Goal: Information Seeking & Learning: Learn about a topic

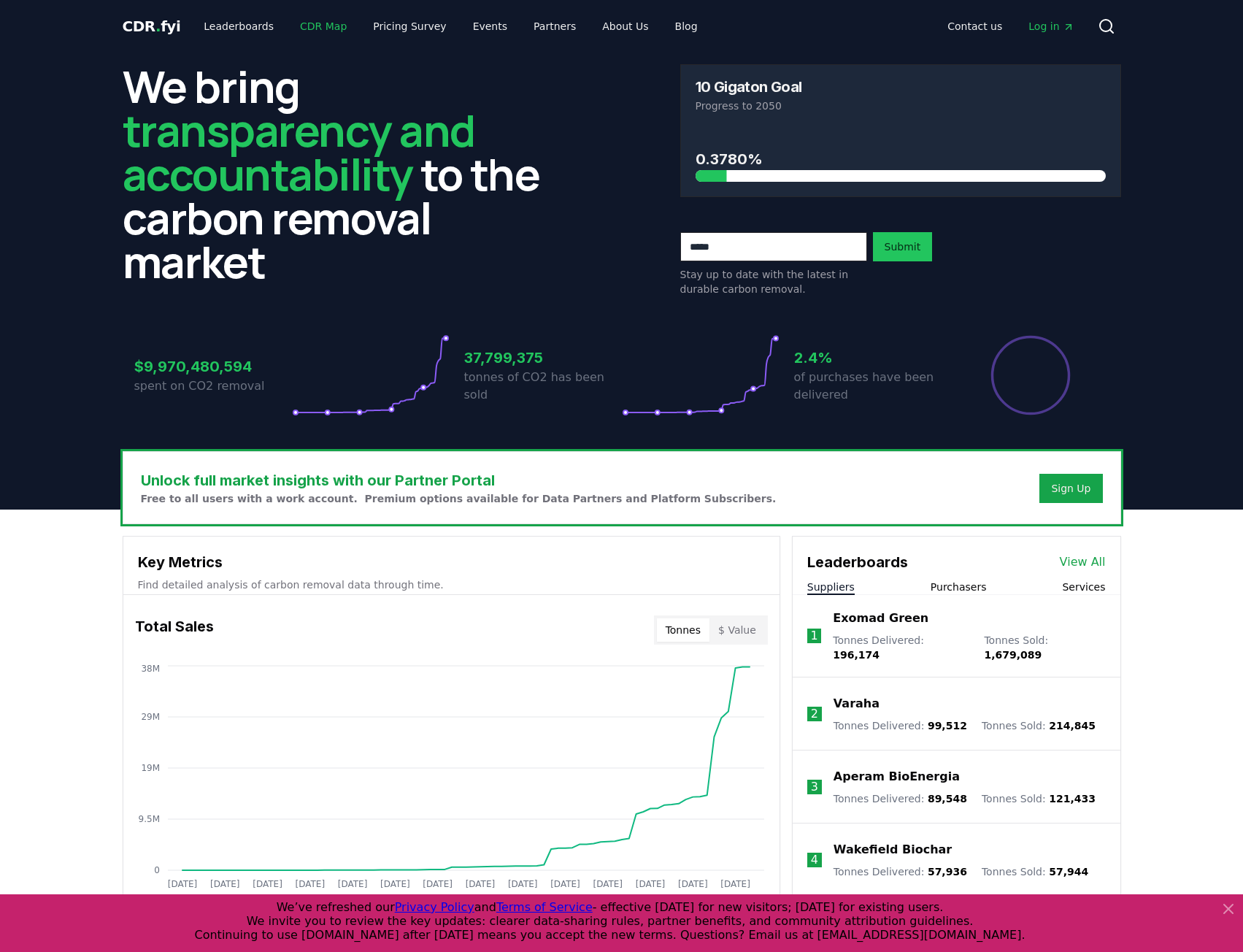
click at [310, 22] on link "CDR Map" at bounding box center [323, 26] width 70 height 26
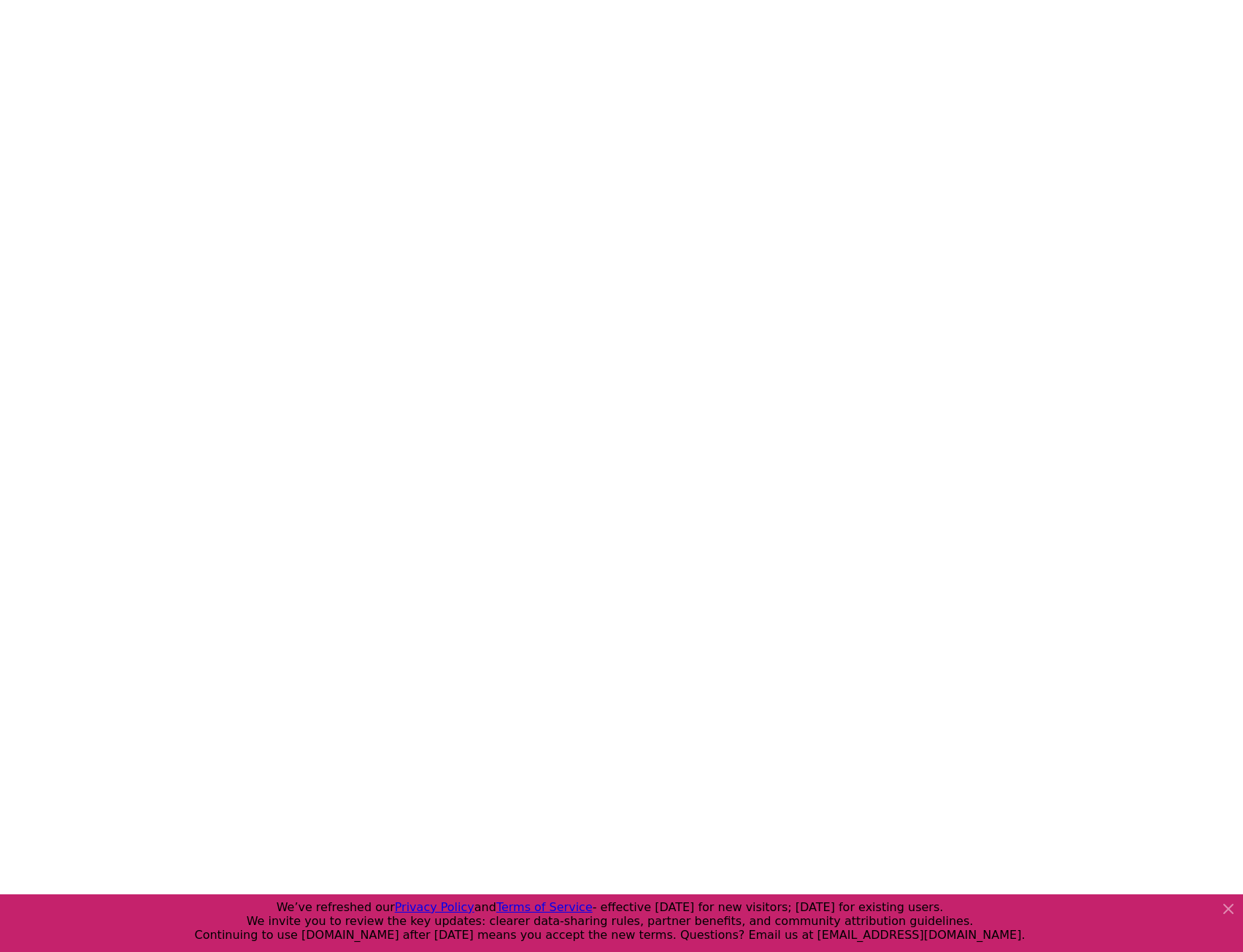
scroll to position [11, 0]
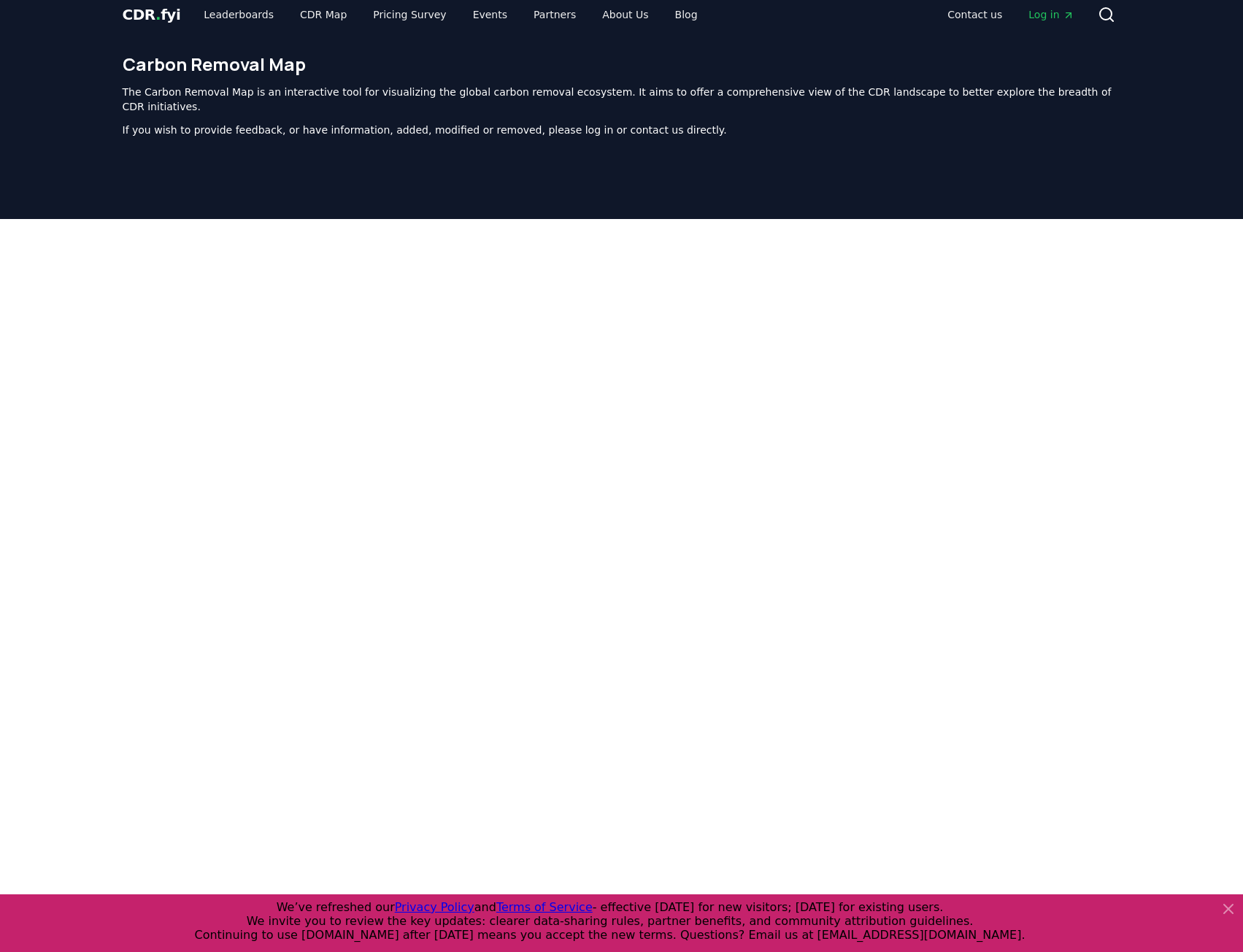
drag, startPoint x: 129, startPoint y: 12, endPoint x: 152, endPoint y: 21, distance: 24.7
click at [130, 11] on span "CDR . fyi" at bounding box center [152, 14] width 58 height 18
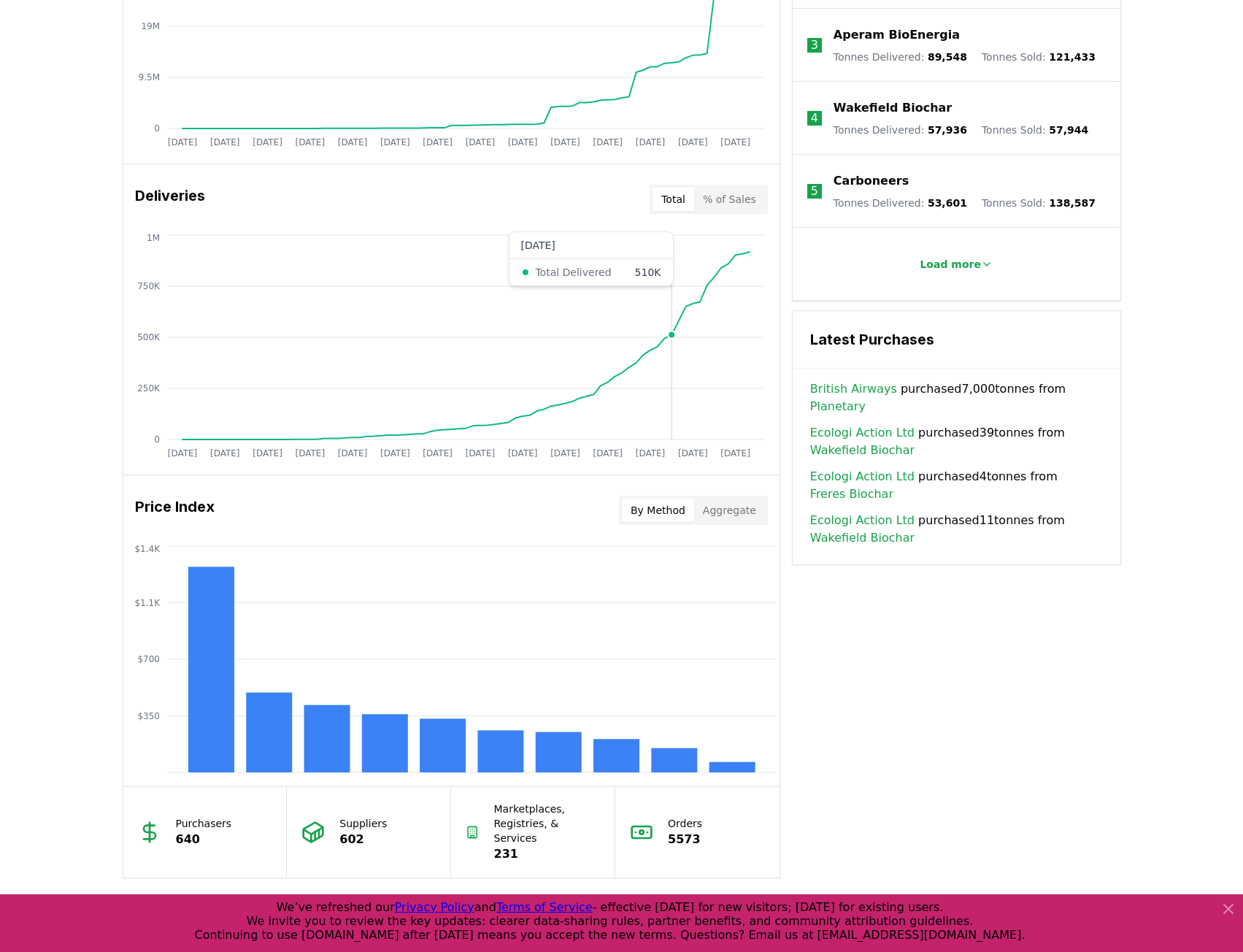
scroll to position [945, 0]
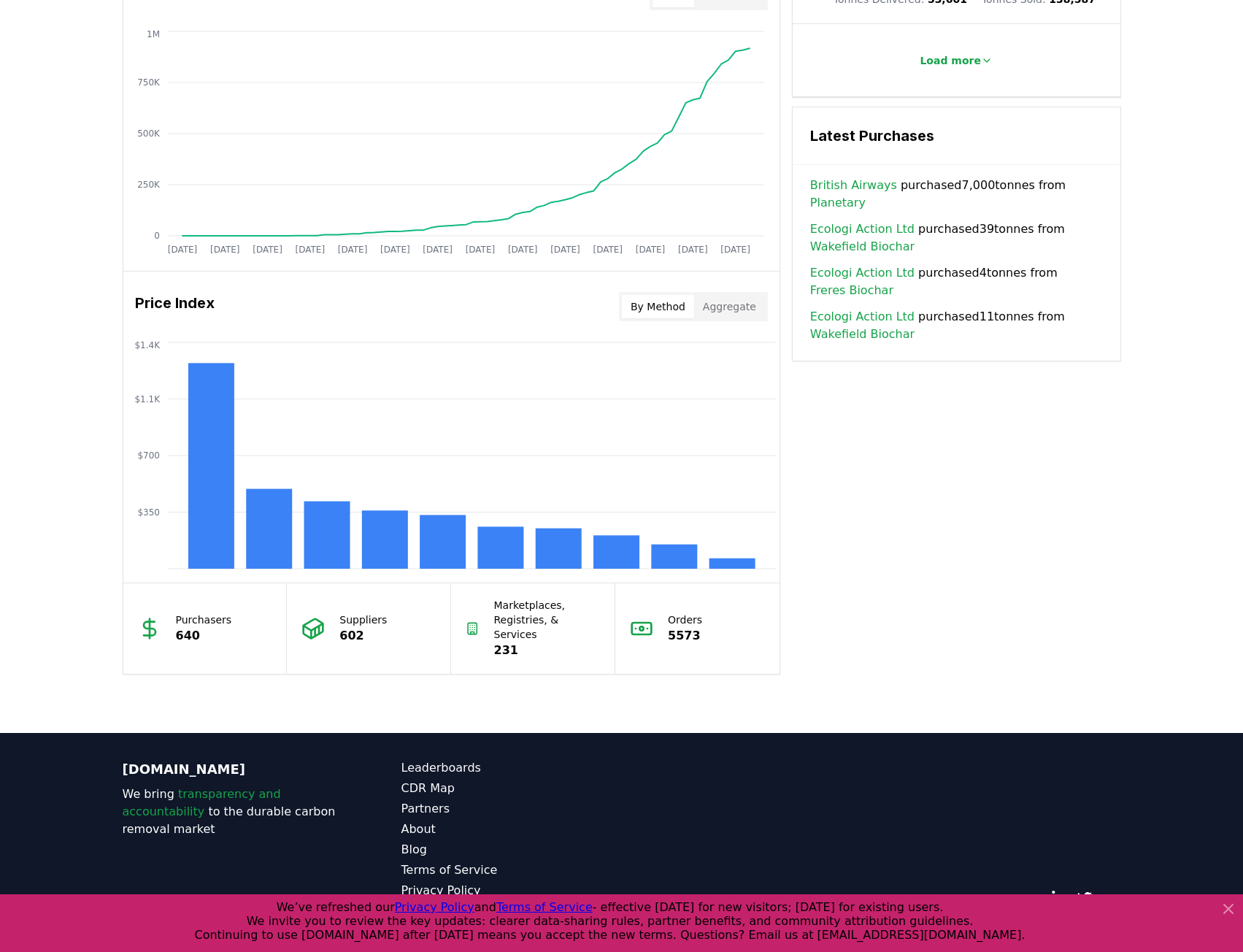
click at [680, 308] on button "By Method" at bounding box center [658, 306] width 72 height 23
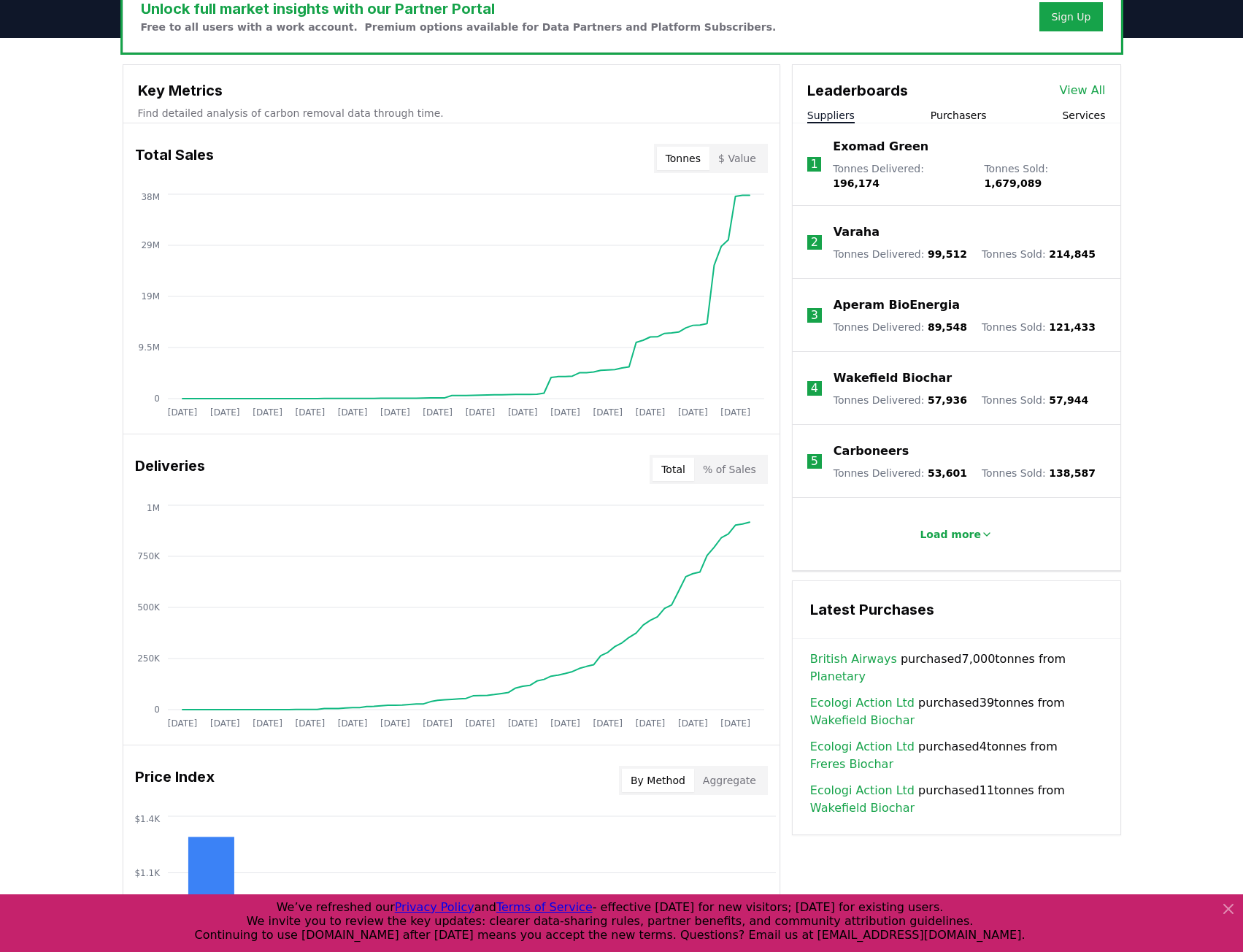
scroll to position [361, 0]
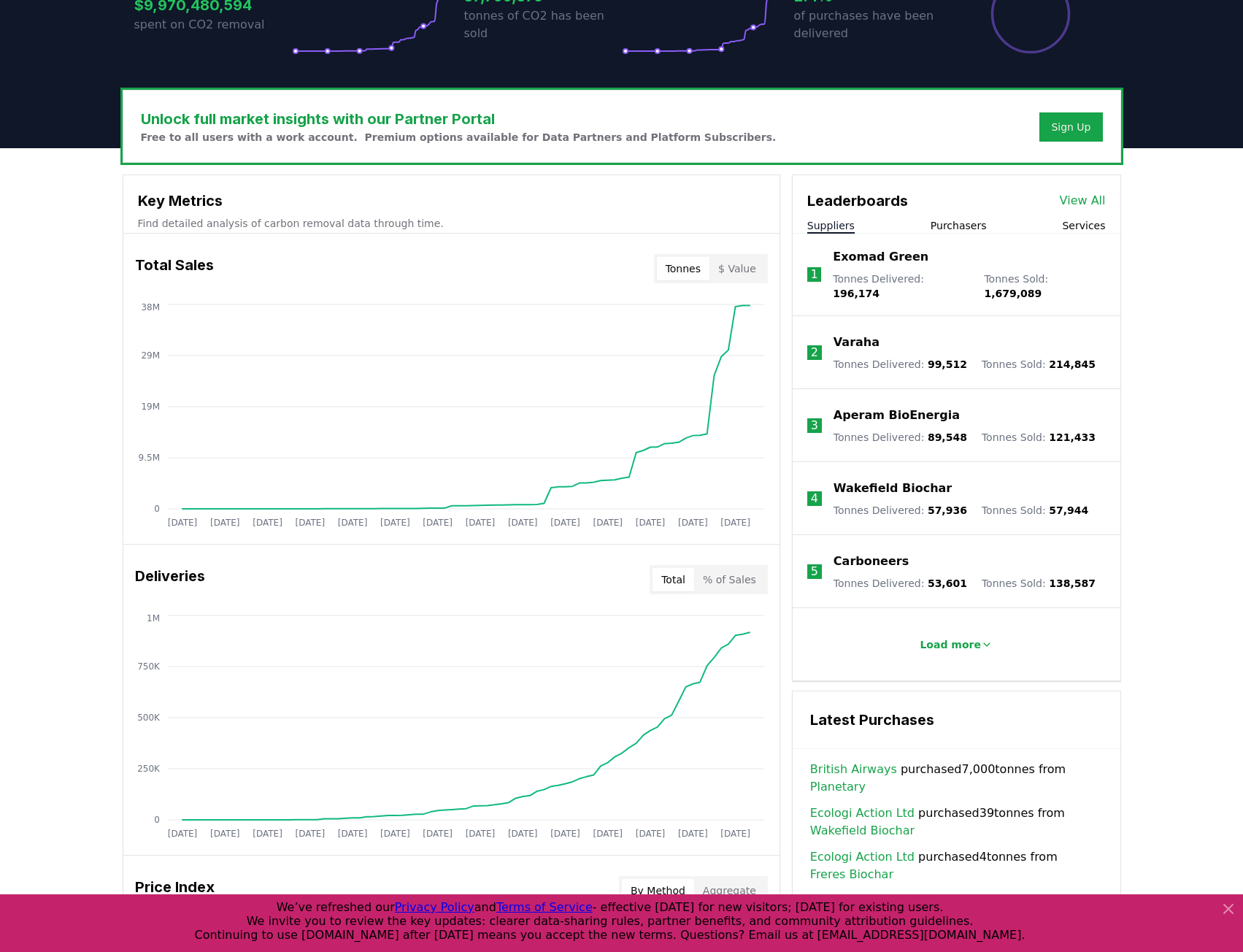
click at [1095, 199] on link "View All" at bounding box center [1083, 200] width 46 height 18
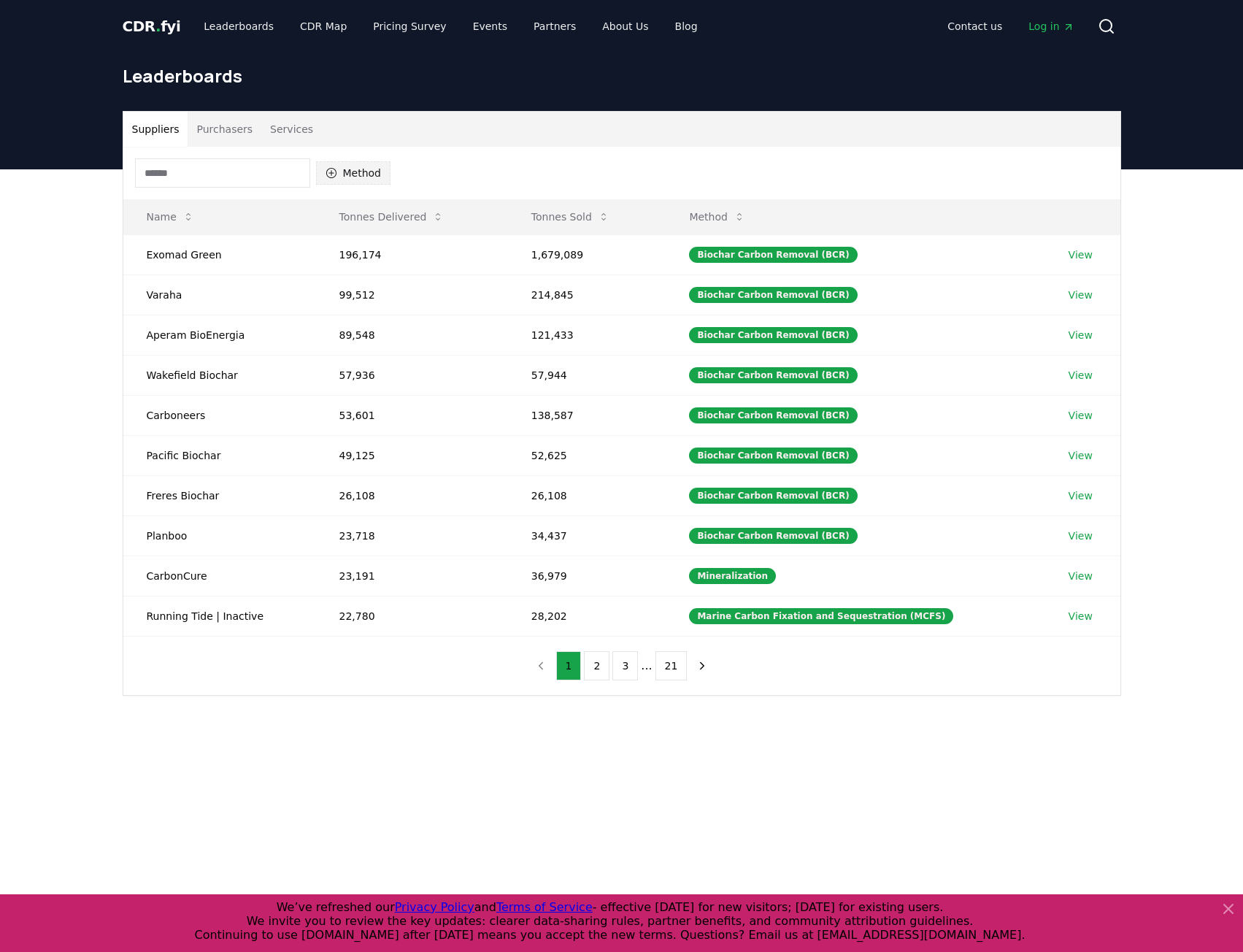
click at [360, 166] on button "Method" at bounding box center [354, 172] width 75 height 23
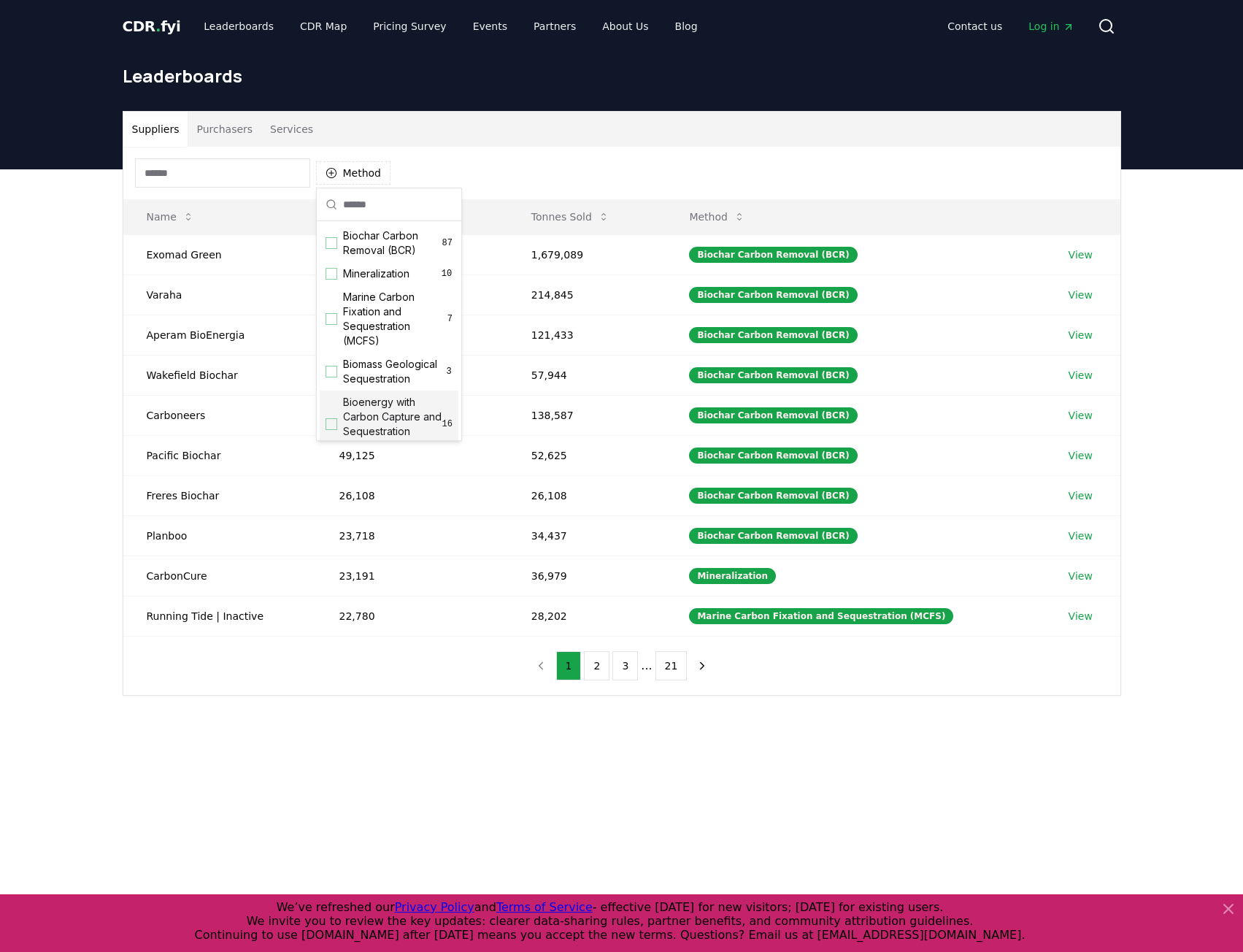
click at [503, 776] on main "Suppliers Purchasers Services Method Name Tonnes Delivered Tonnes Sold Method E…" at bounding box center [622, 645] width 1243 height 952
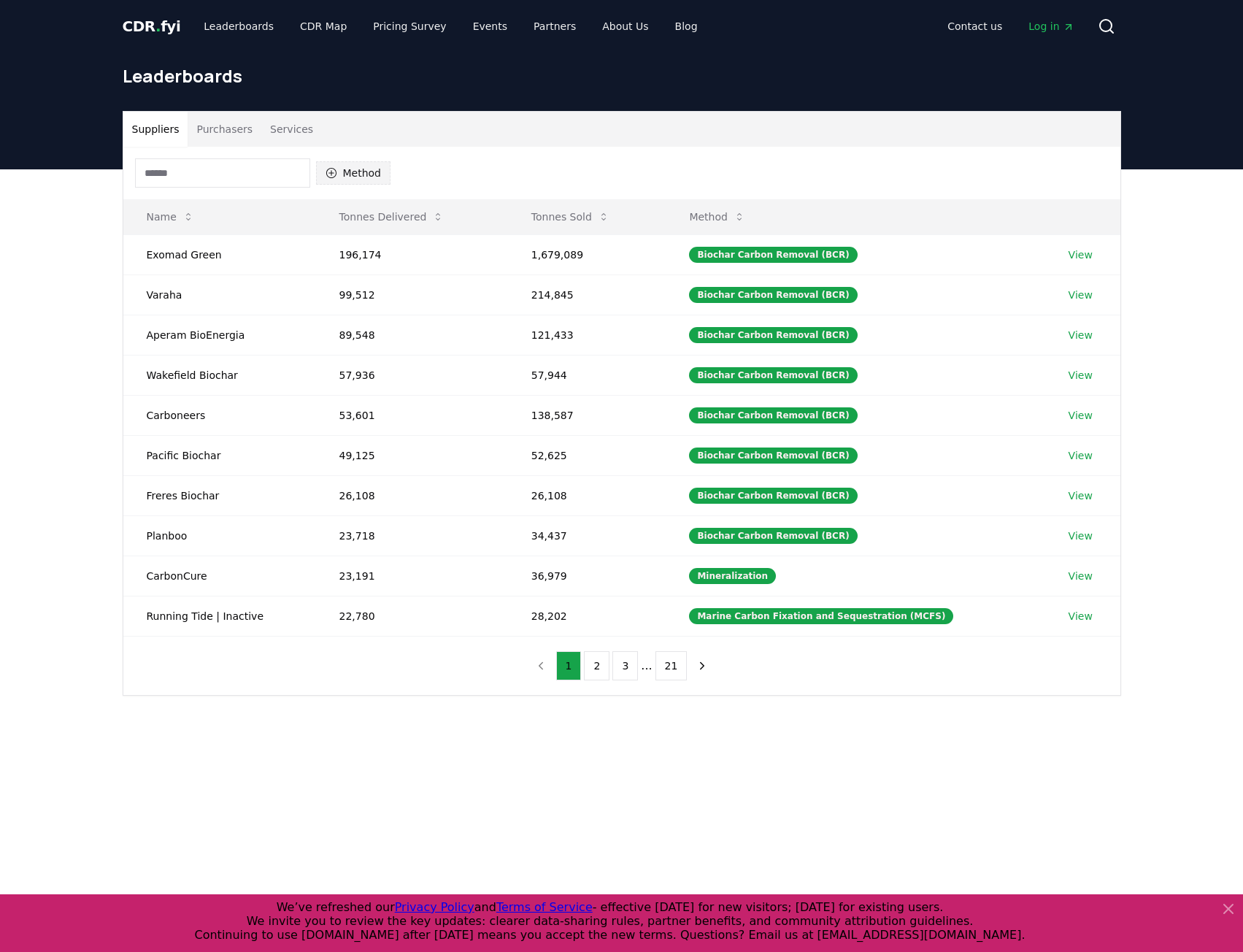
click at [360, 178] on button "Method" at bounding box center [354, 172] width 75 height 23
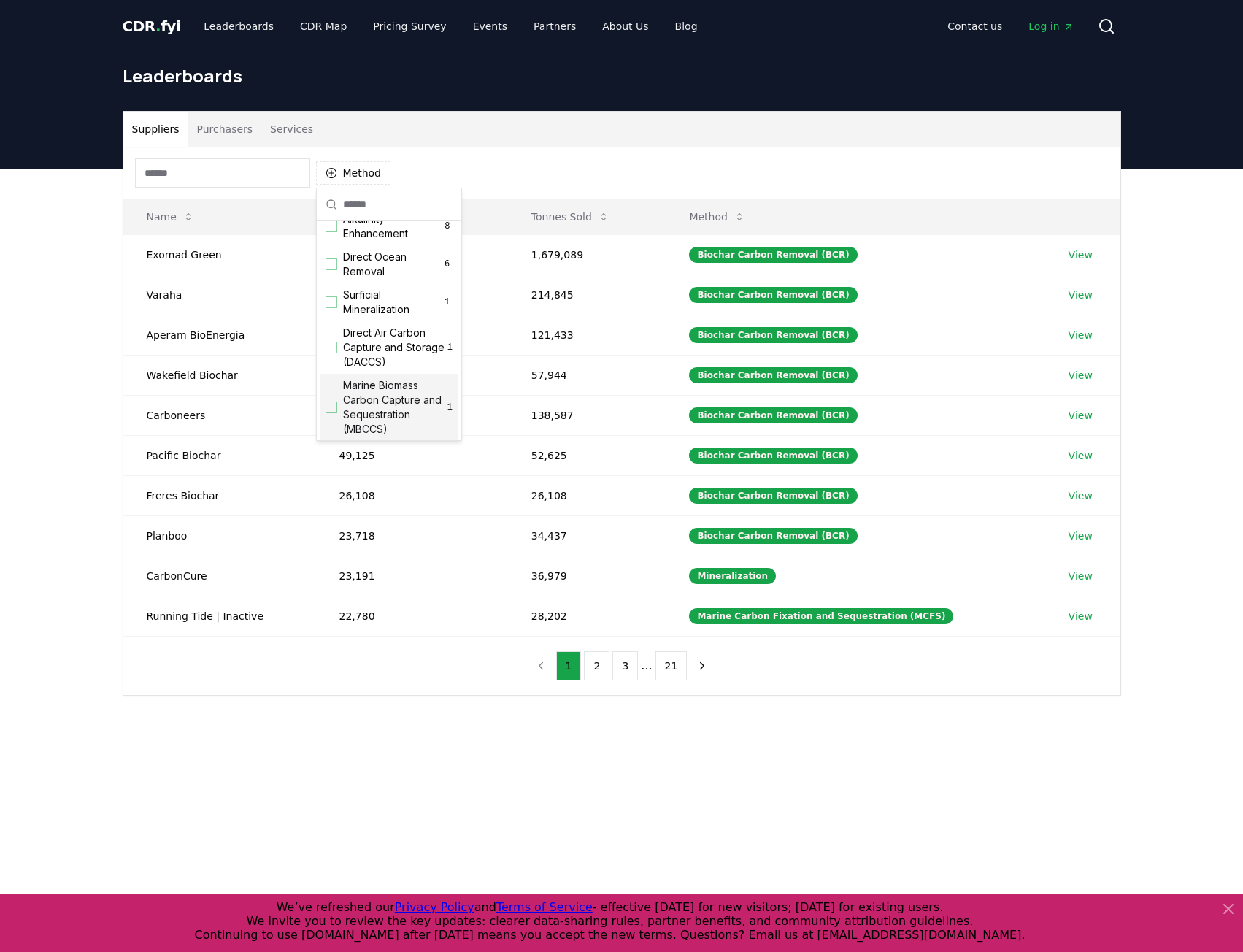
scroll to position [397, 0]
click at [332, 388] on div "Suggestions" at bounding box center [331, 382] width 11 height 11
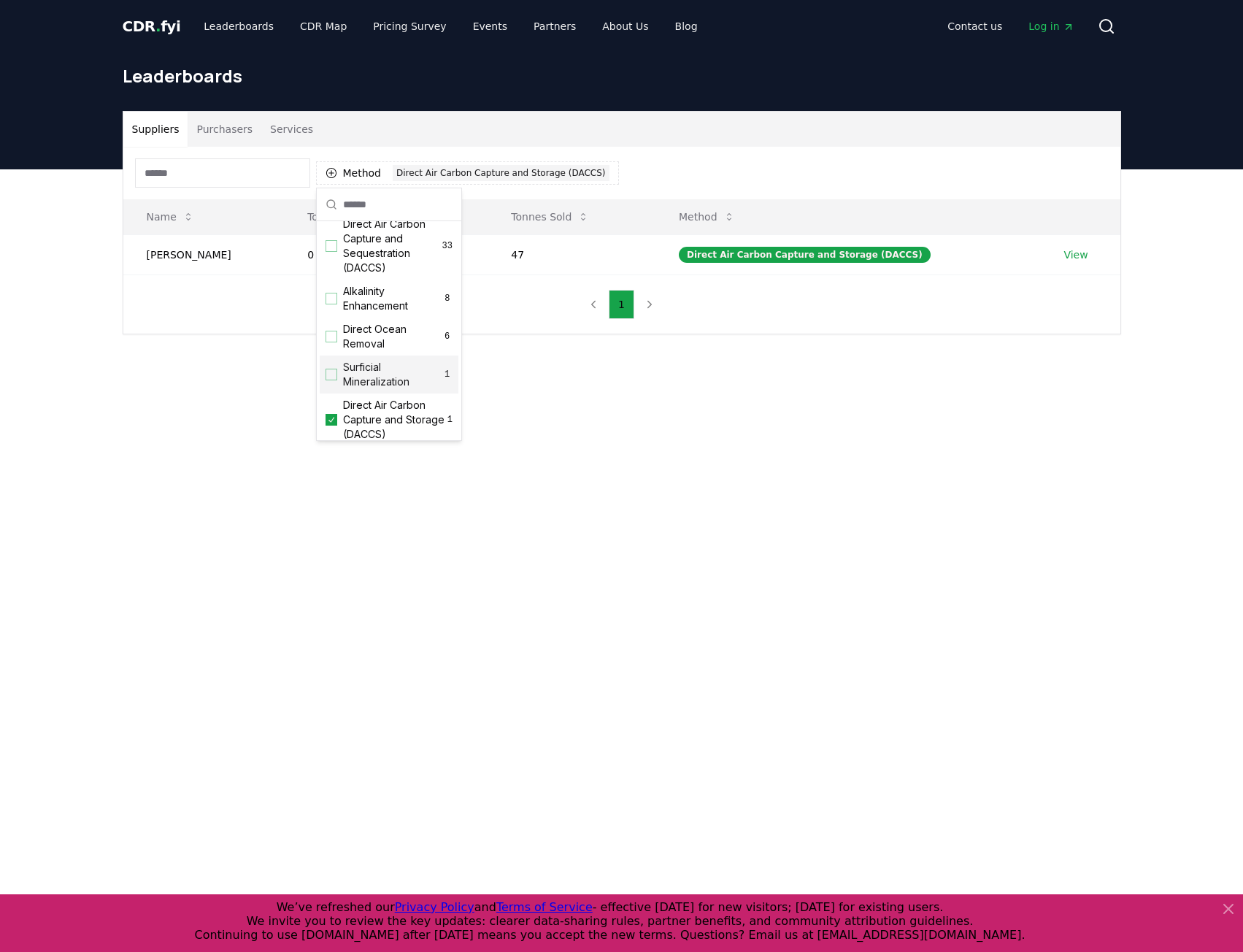
scroll to position [324, 0]
click at [333, 287] on div "Suggestions" at bounding box center [331, 281] width 11 height 11
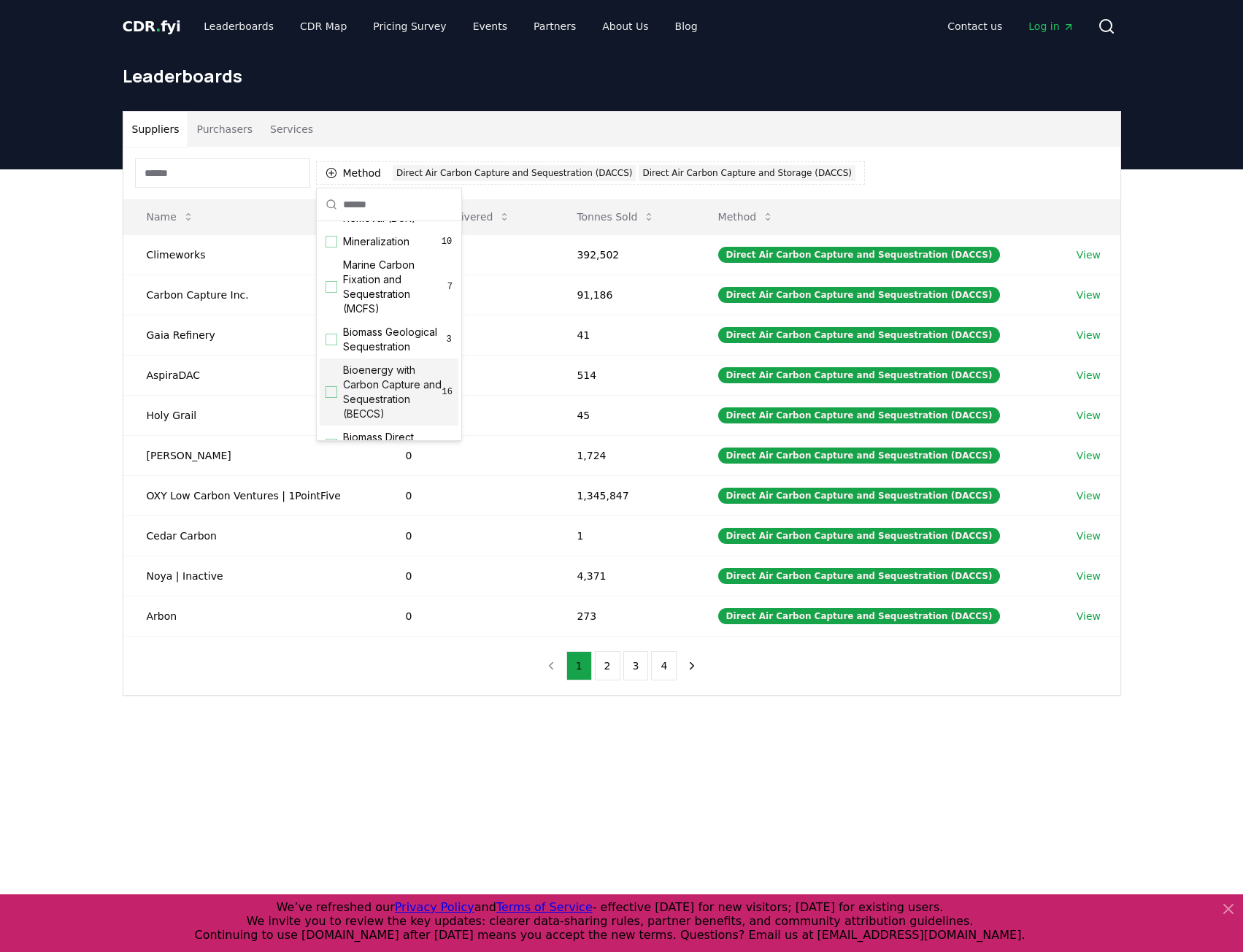
scroll to position [105, 0]
click at [330, 325] on div "Suggestions" at bounding box center [331, 319] width 11 height 11
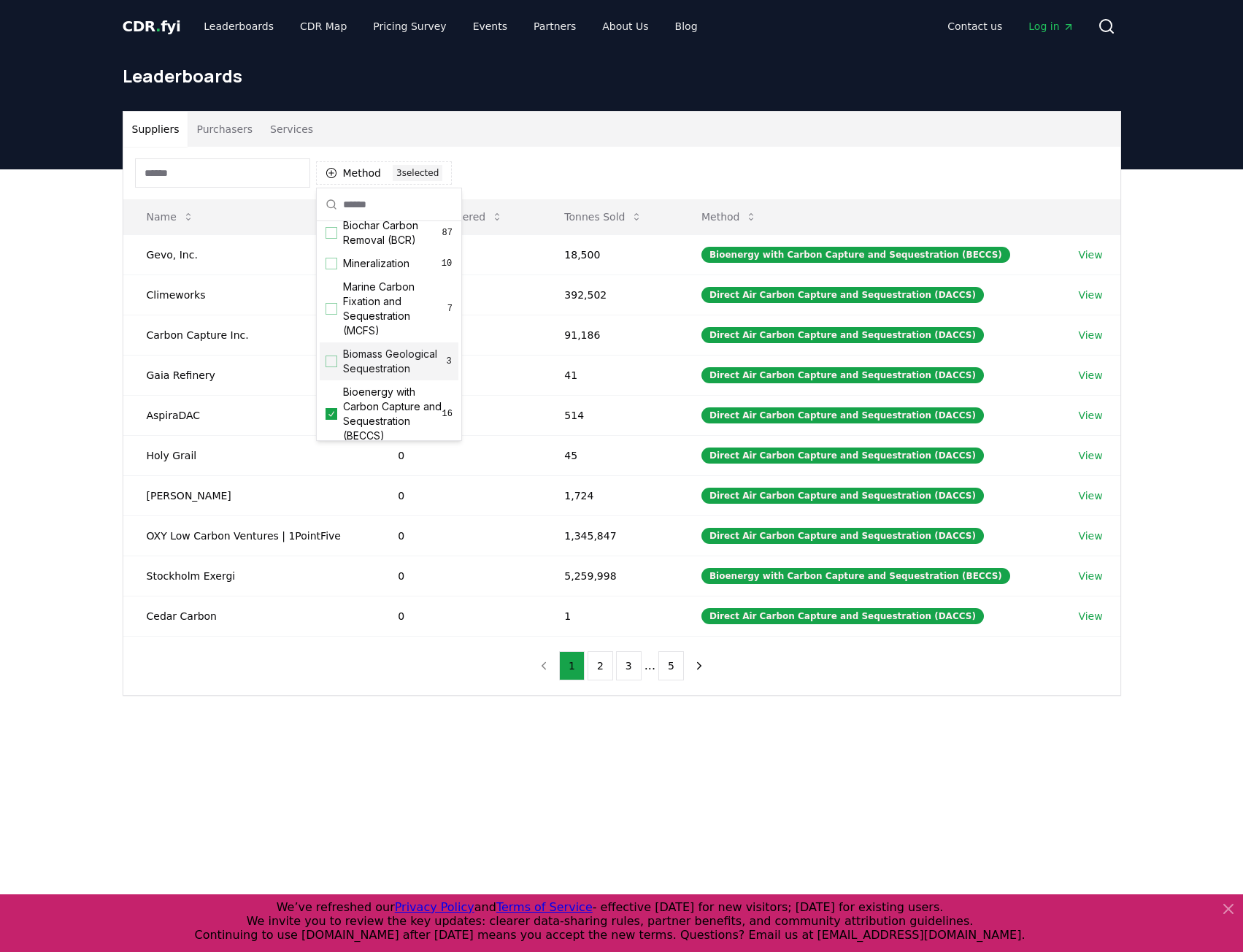
scroll to position [0, 0]
click at [295, 755] on main "Suppliers Purchasers Services Method 3 3 selected Name Tonnes Delivered Tonnes …" at bounding box center [622, 645] width 1243 height 952
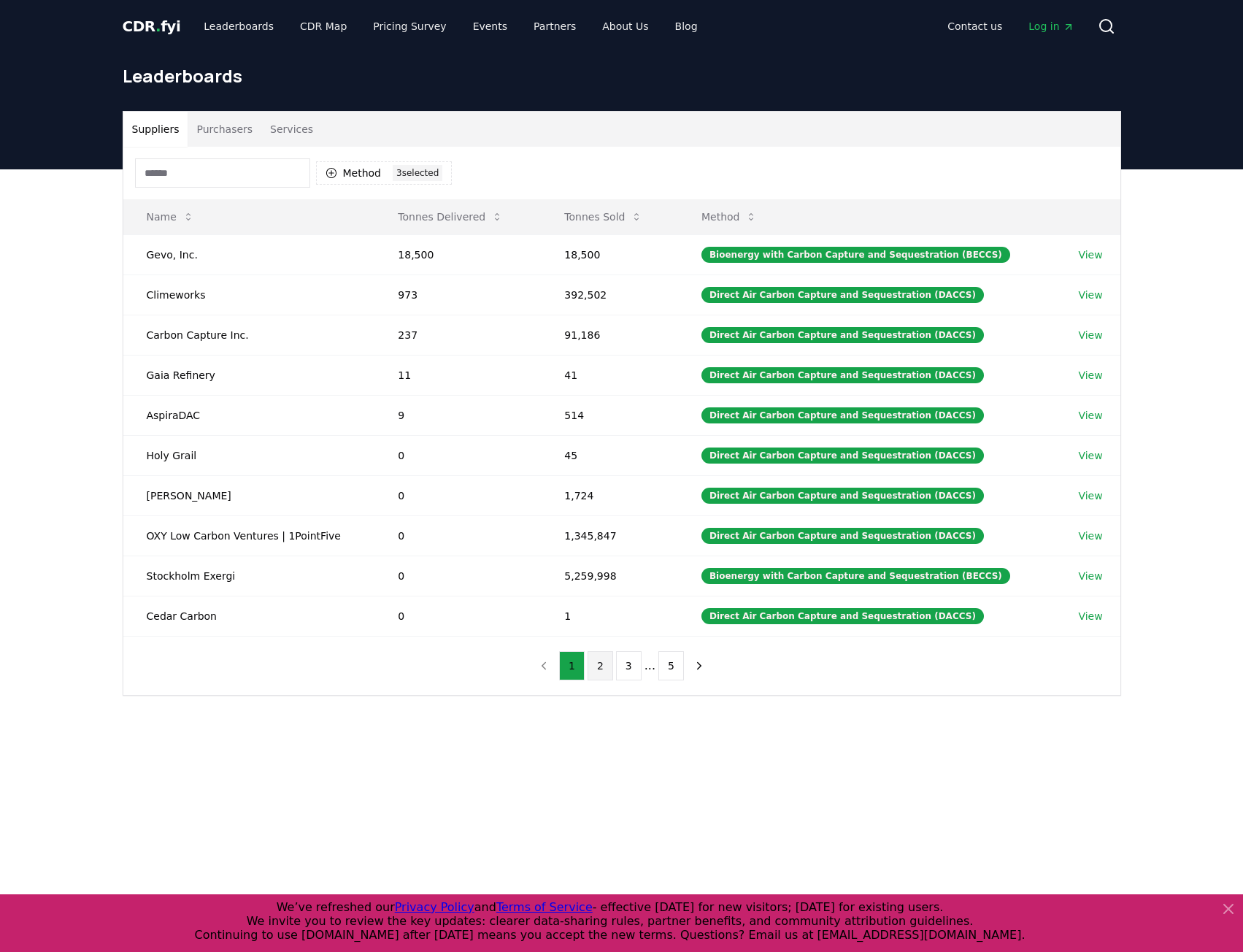
click at [603, 676] on button "2" at bounding box center [600, 666] width 25 height 29
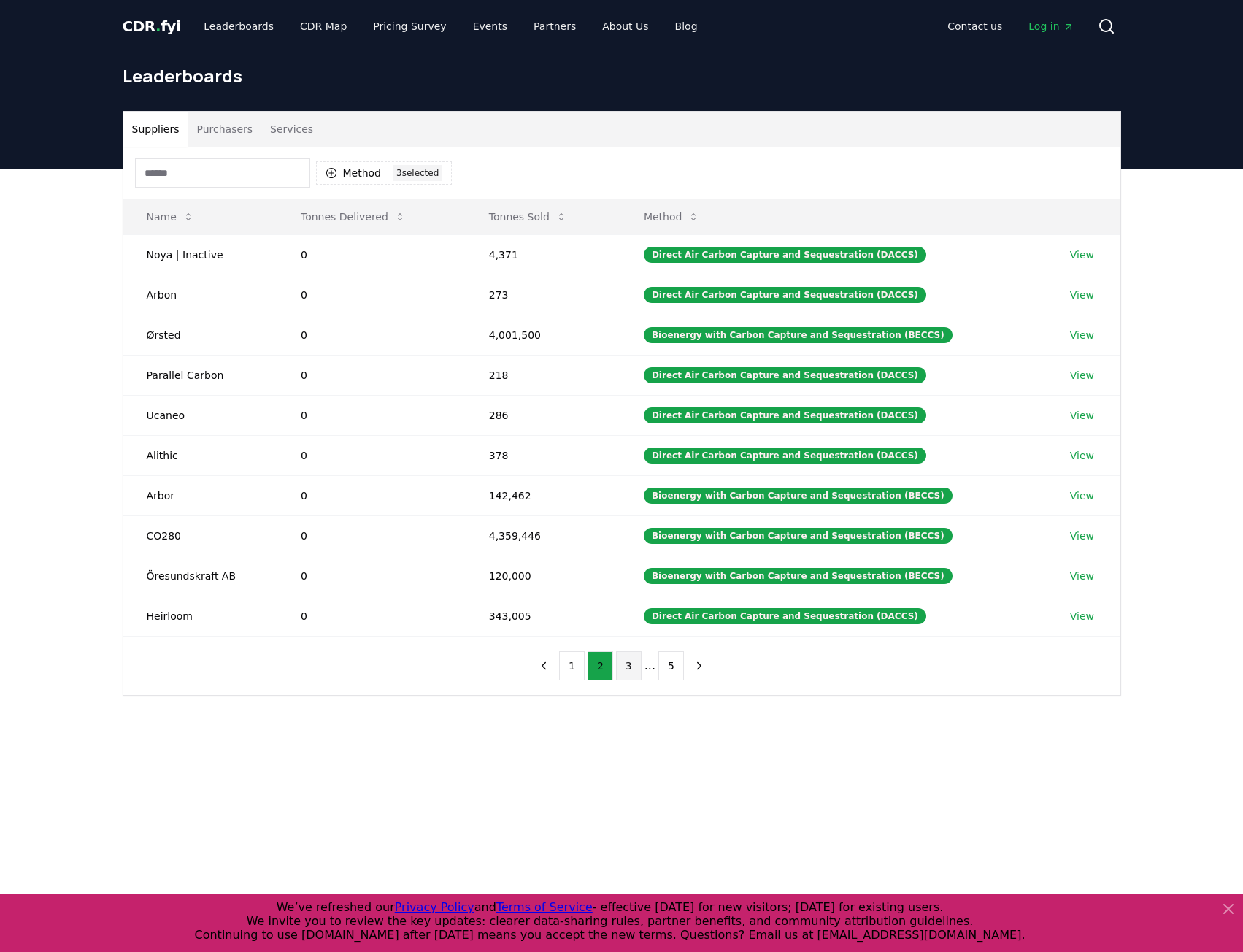
click at [630, 674] on button "3" at bounding box center [628, 666] width 25 height 29
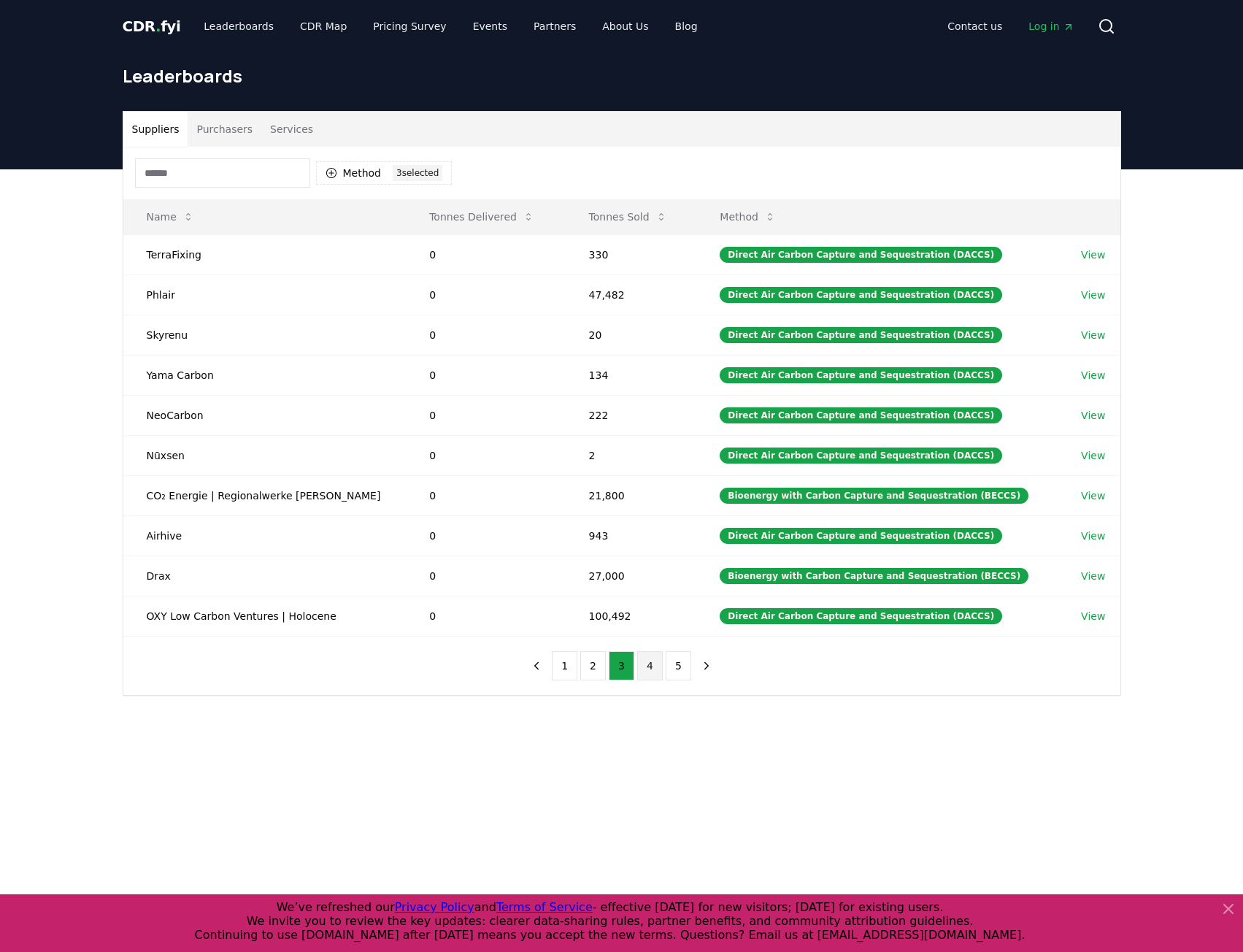
click at [649, 669] on button "4" at bounding box center [650, 666] width 25 height 29
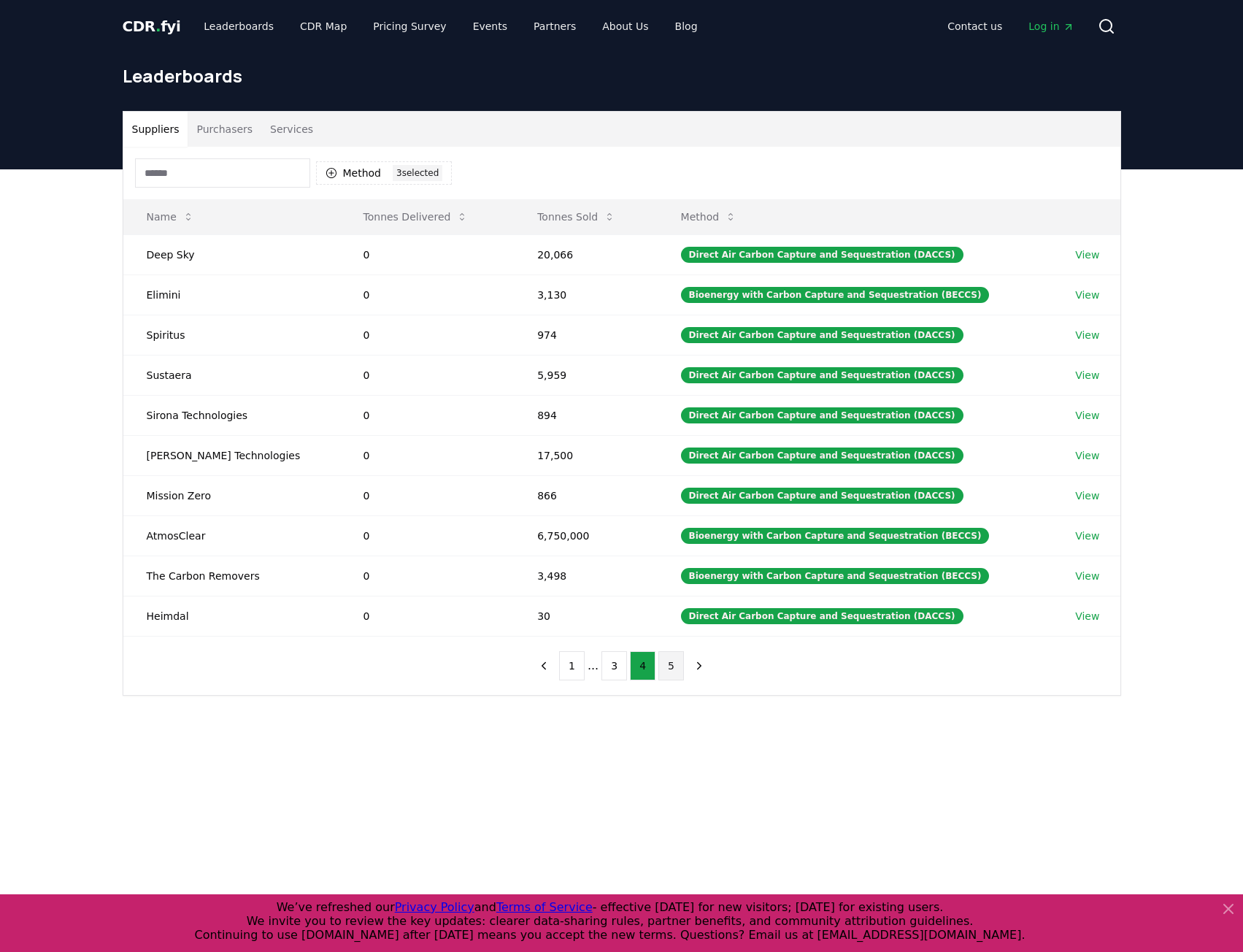
click at [678, 669] on button "5" at bounding box center [671, 666] width 25 height 29
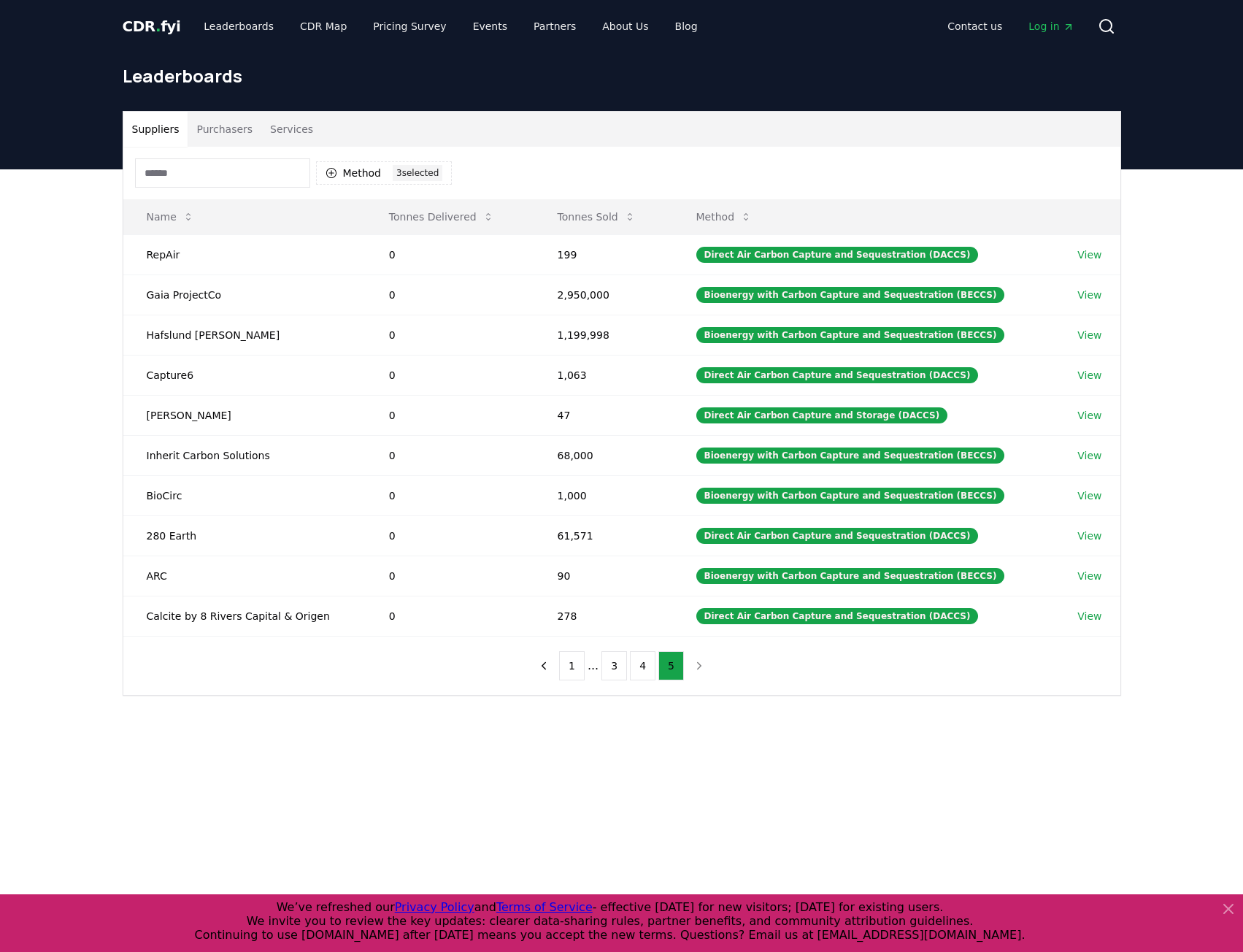
click at [230, 112] on button "Purchasers" at bounding box center [224, 128] width 74 height 35
